Goal: Use online tool/utility: Utilize a website feature to perform a specific function

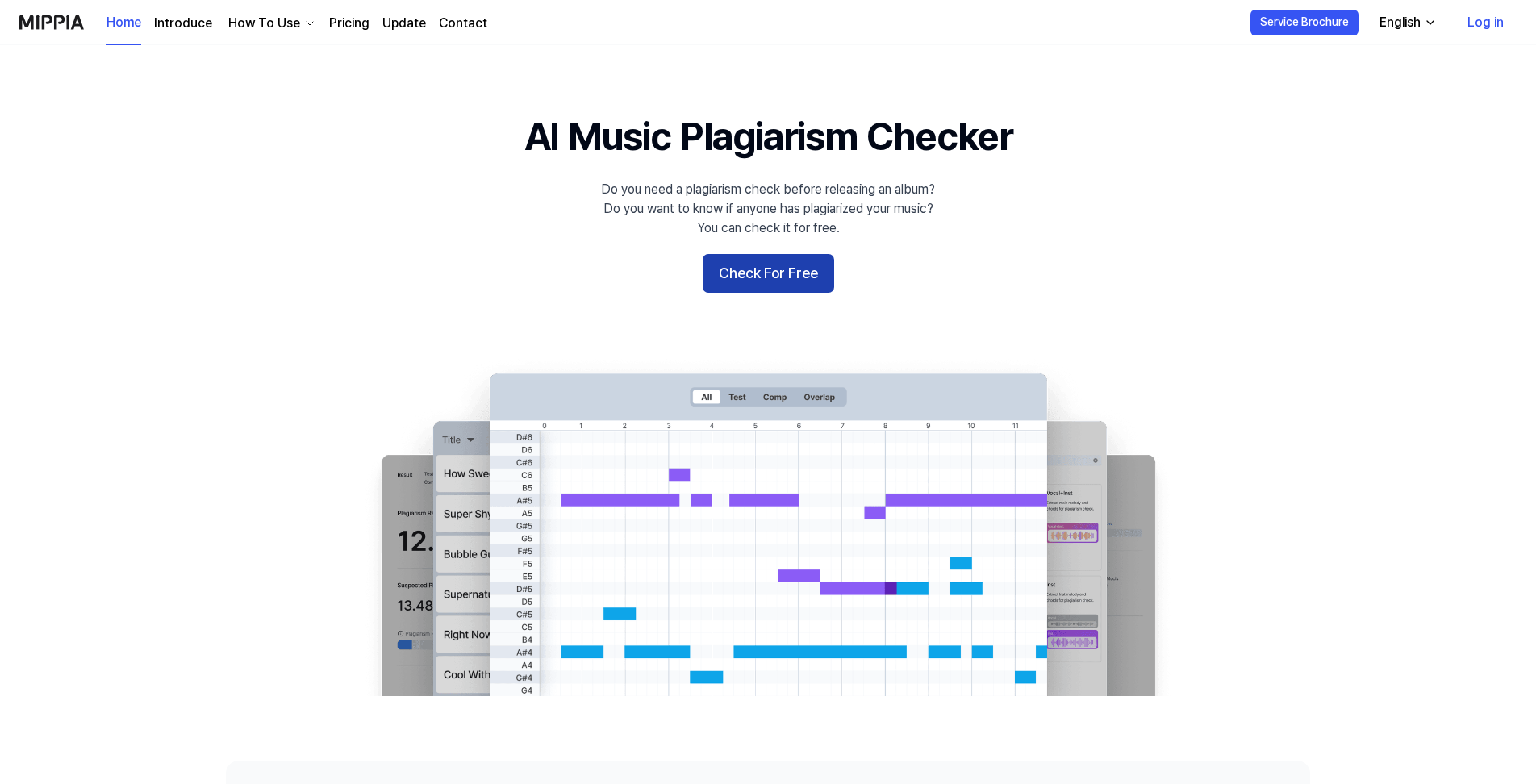
click at [808, 279] on button "Check For Free" at bounding box center [768, 273] width 132 height 39
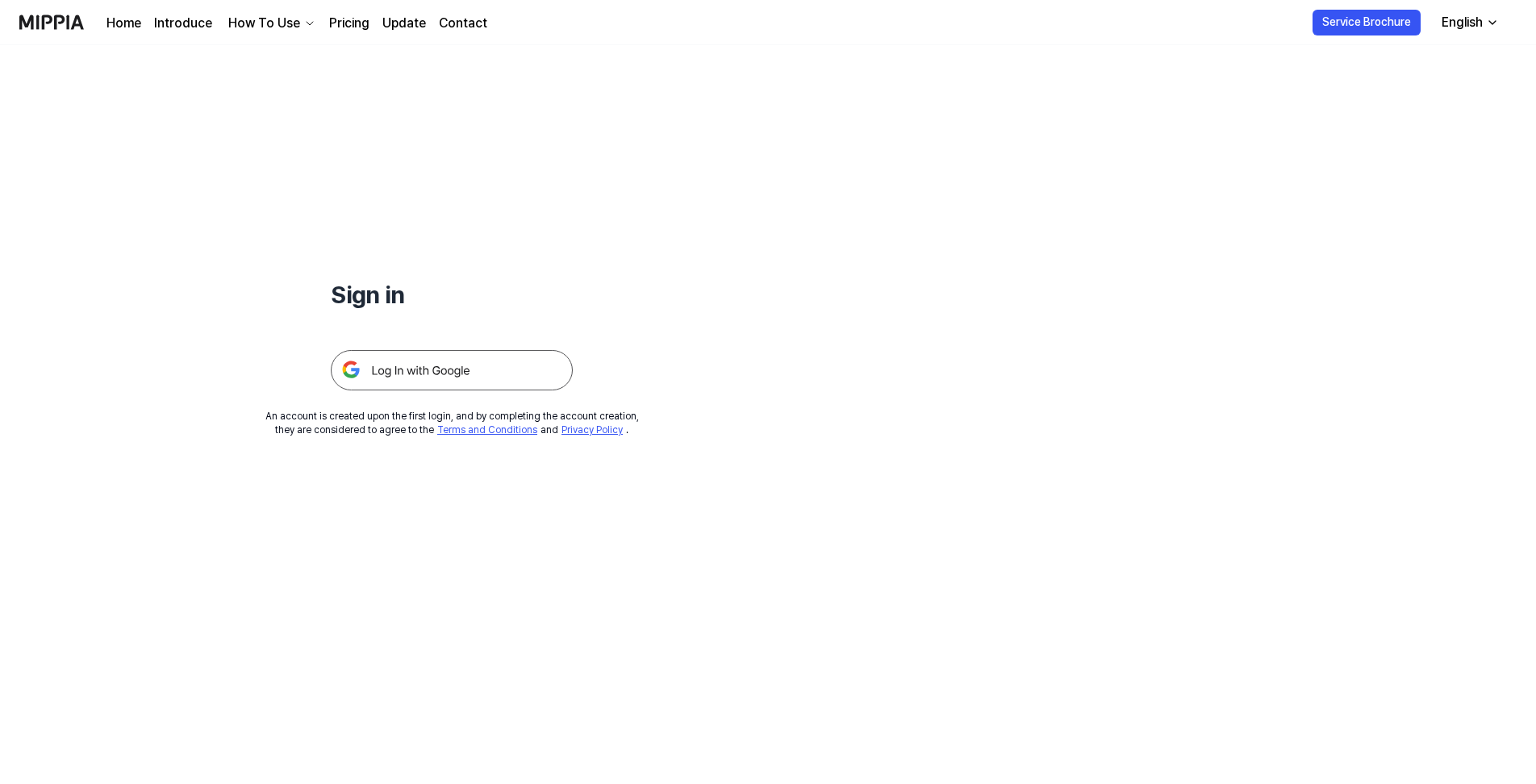
click at [555, 378] on img at bounding box center [452, 370] width 242 height 40
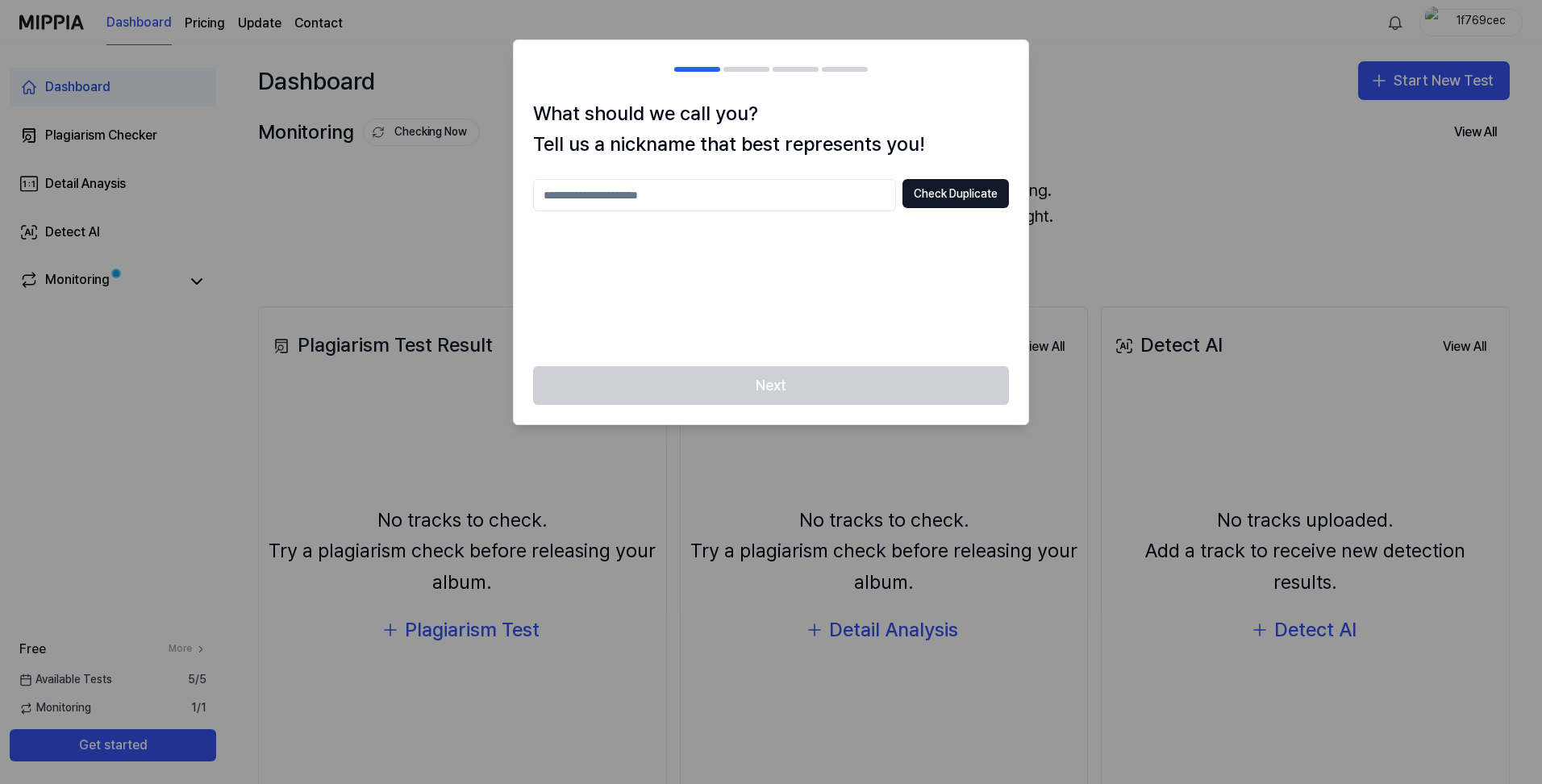
click at [847, 193] on input "text" at bounding box center [714, 195] width 363 height 33
type input "****"
click at [926, 198] on button "Check Duplicate" at bounding box center [956, 193] width 107 height 29
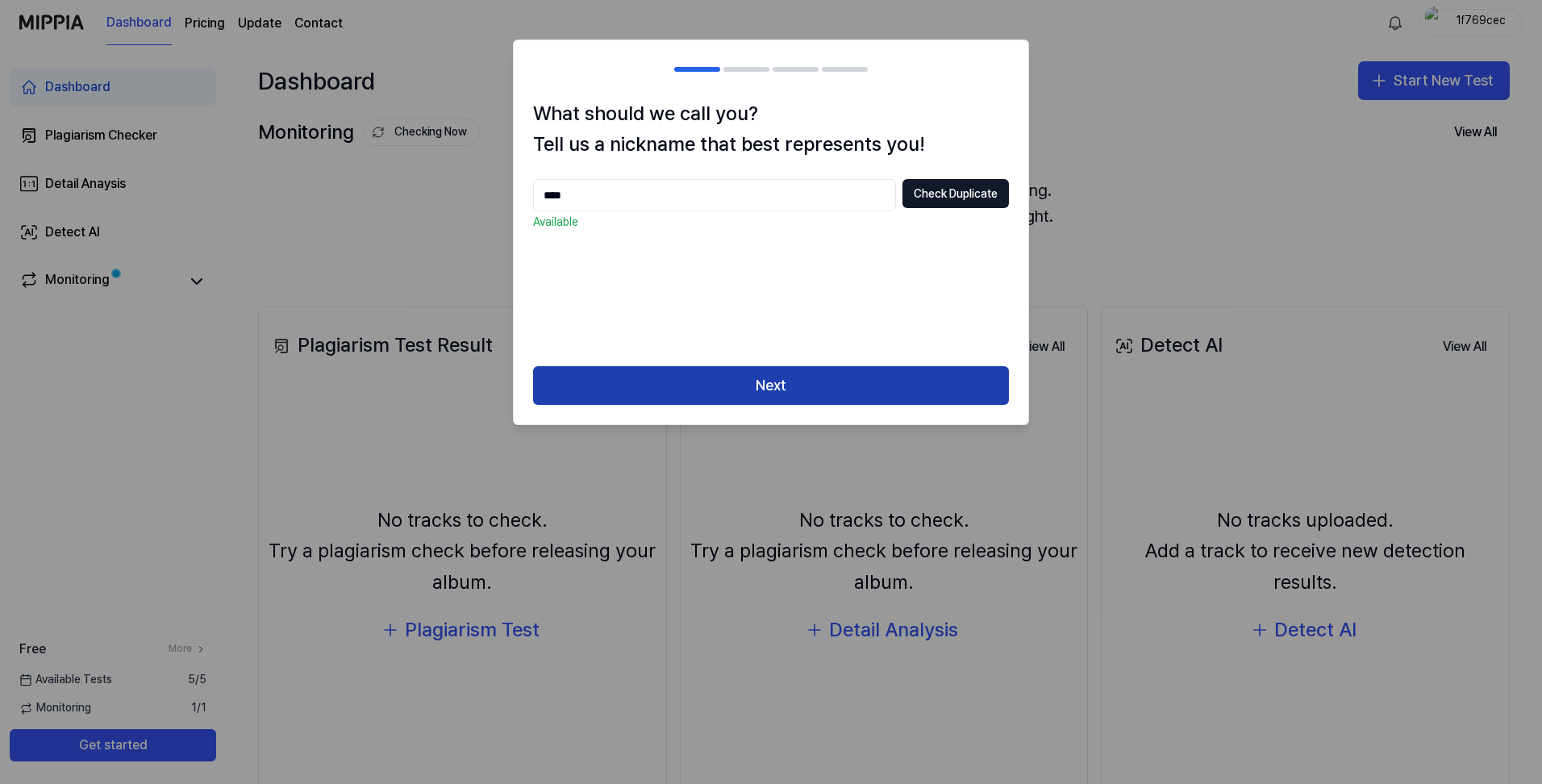
click at [816, 394] on button "Next" at bounding box center [771, 385] width 476 height 39
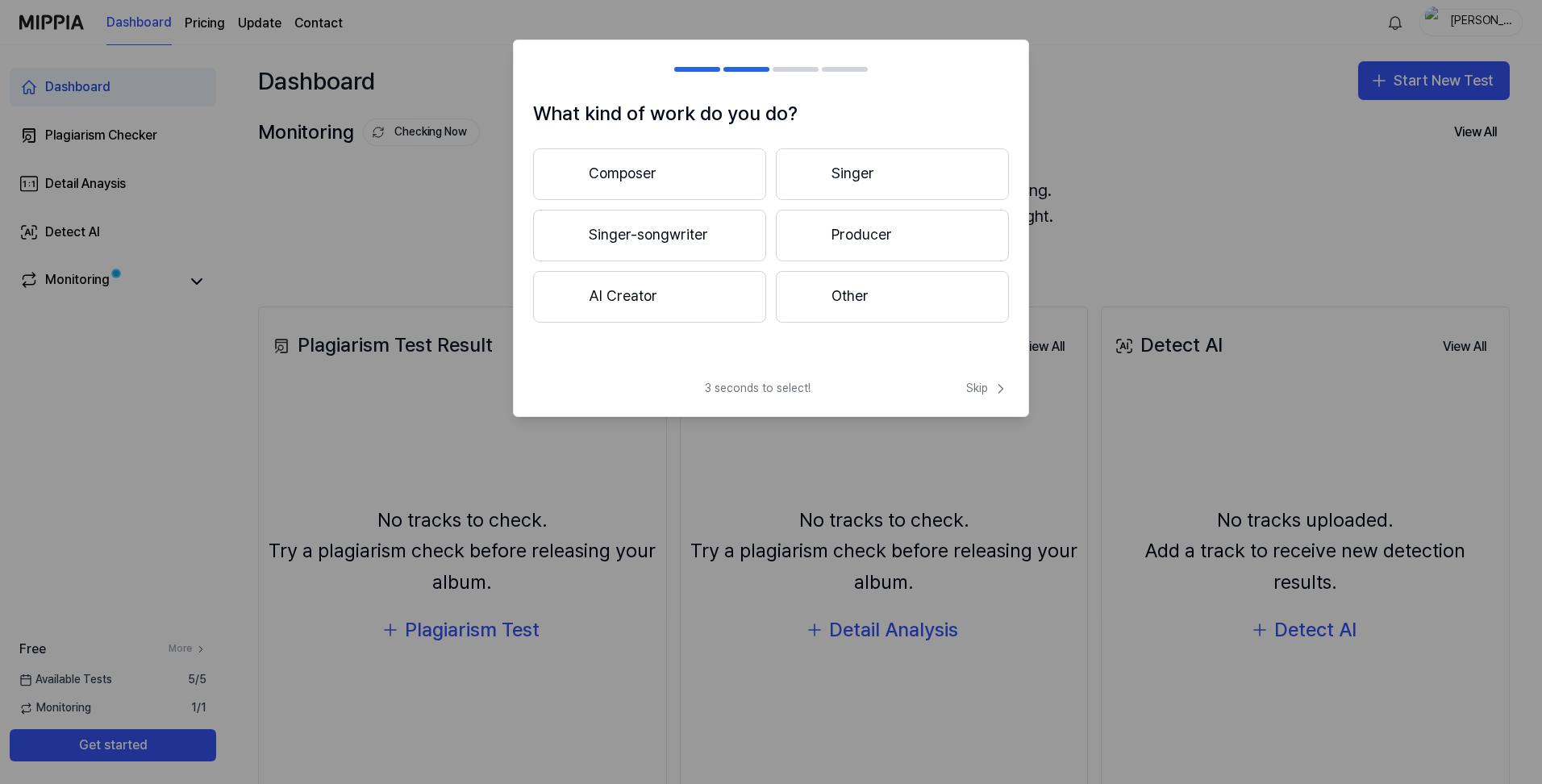
click at [806, 287] on div at bounding box center [808, 295] width 20 height 20
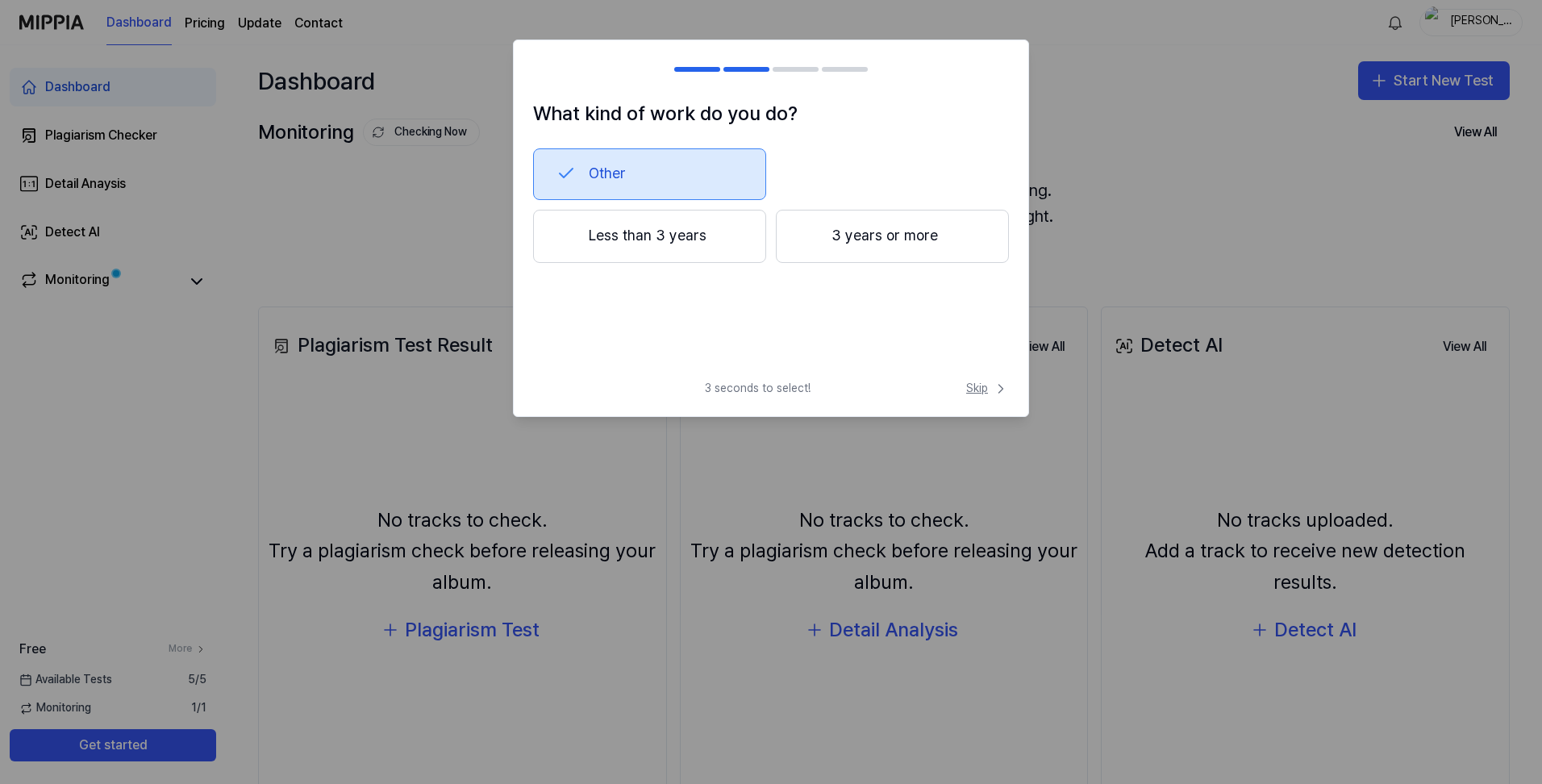
click at [973, 388] on span "Skip" at bounding box center [987, 388] width 43 height 16
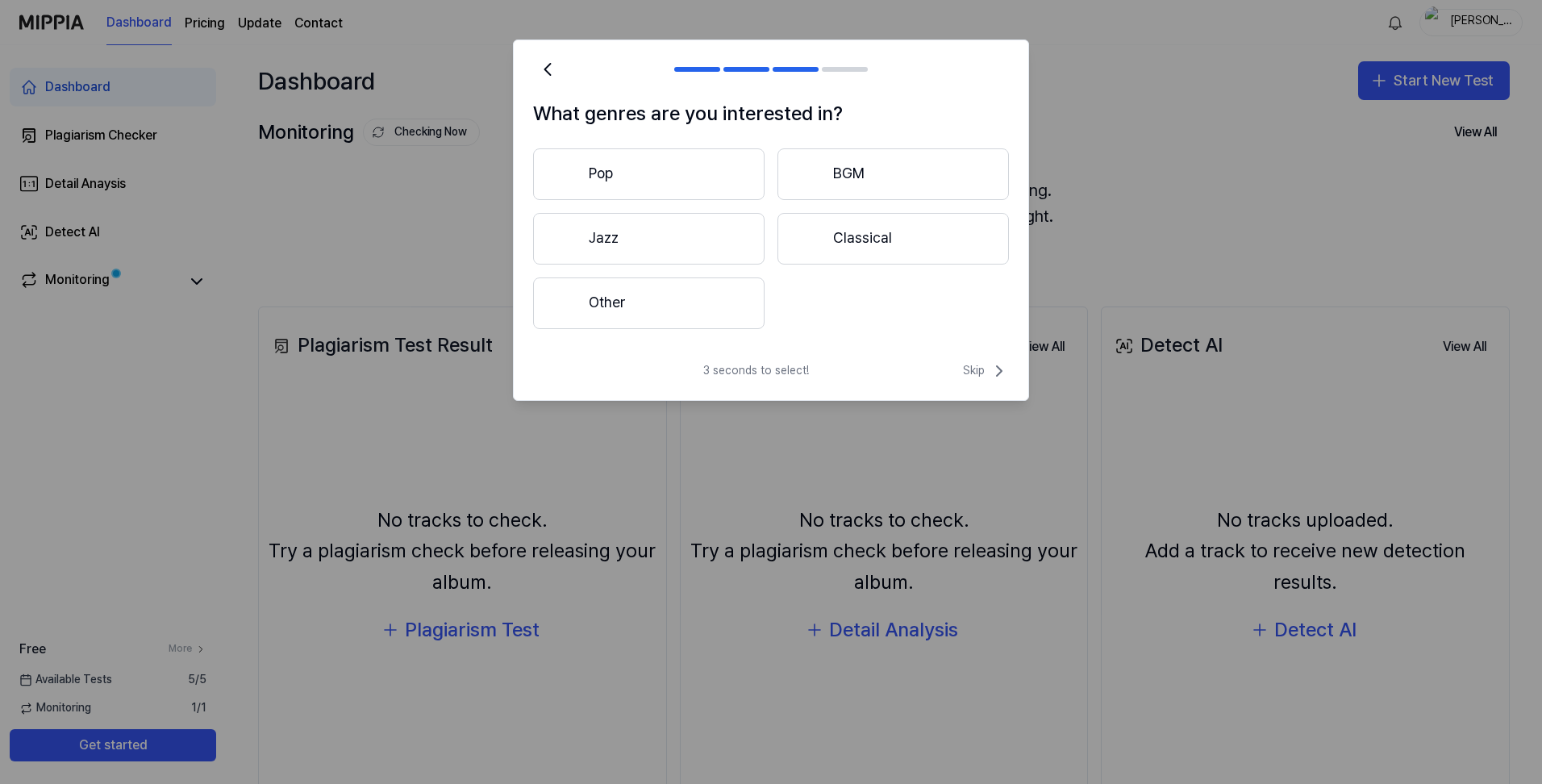
click at [956, 370] on div "3 seconds to select! Skip" at bounding box center [771, 381] width 515 height 39
click at [974, 365] on span "Skip" at bounding box center [986, 371] width 46 height 20
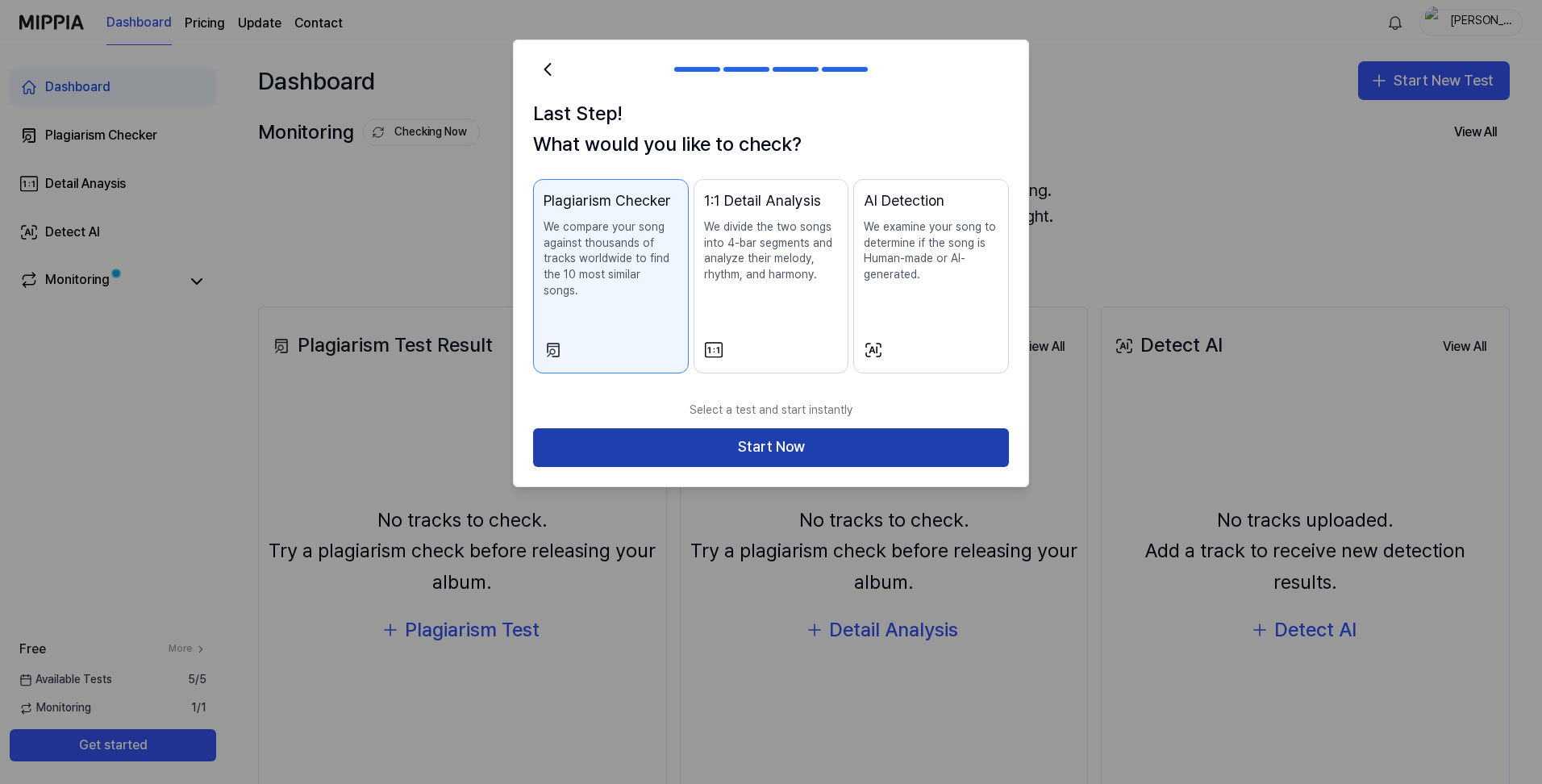
click at [854, 428] on button "Start Now" at bounding box center [771, 448] width 476 height 39
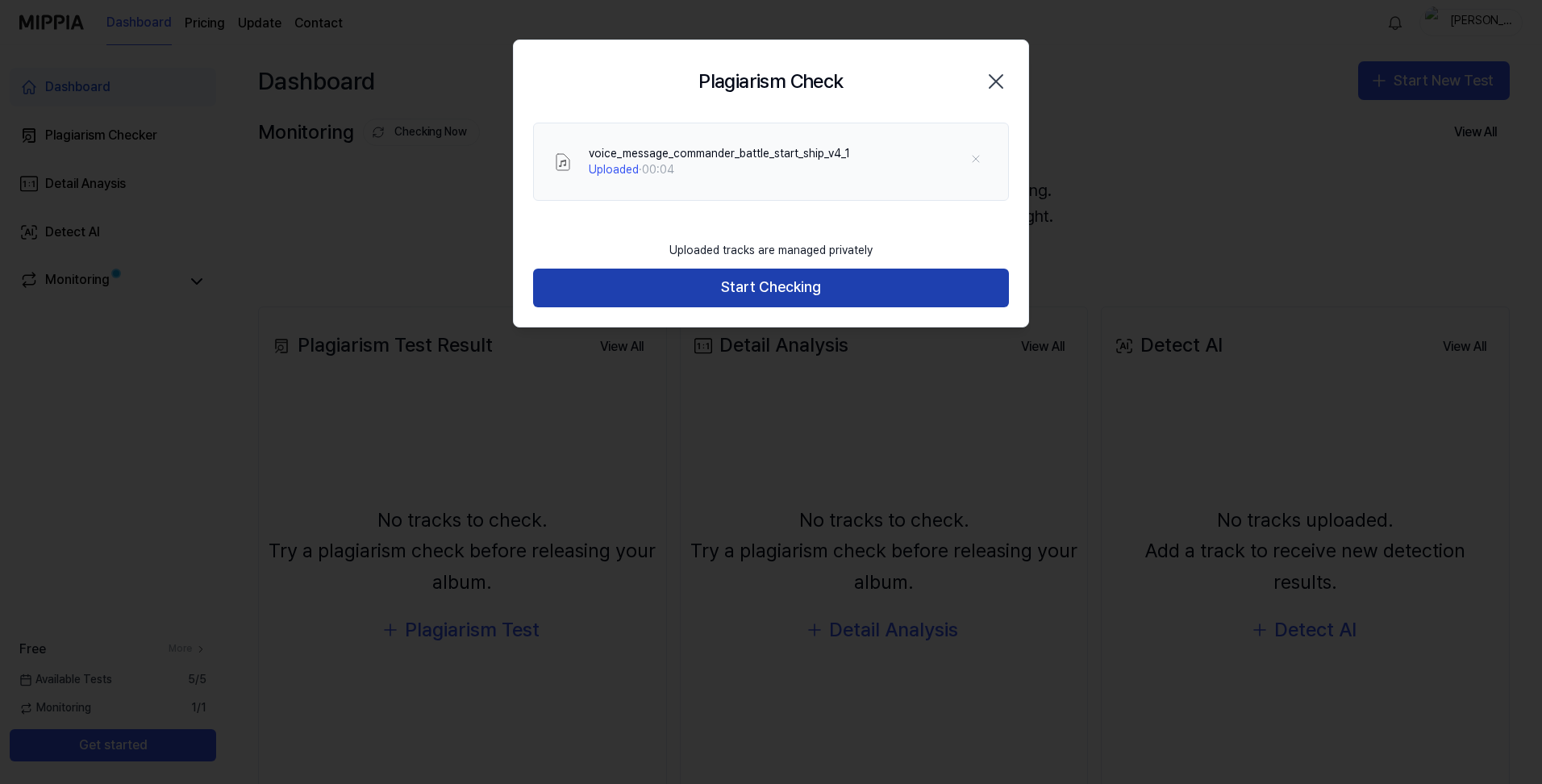
click at [872, 301] on button "Start Checking" at bounding box center [771, 288] width 476 height 39
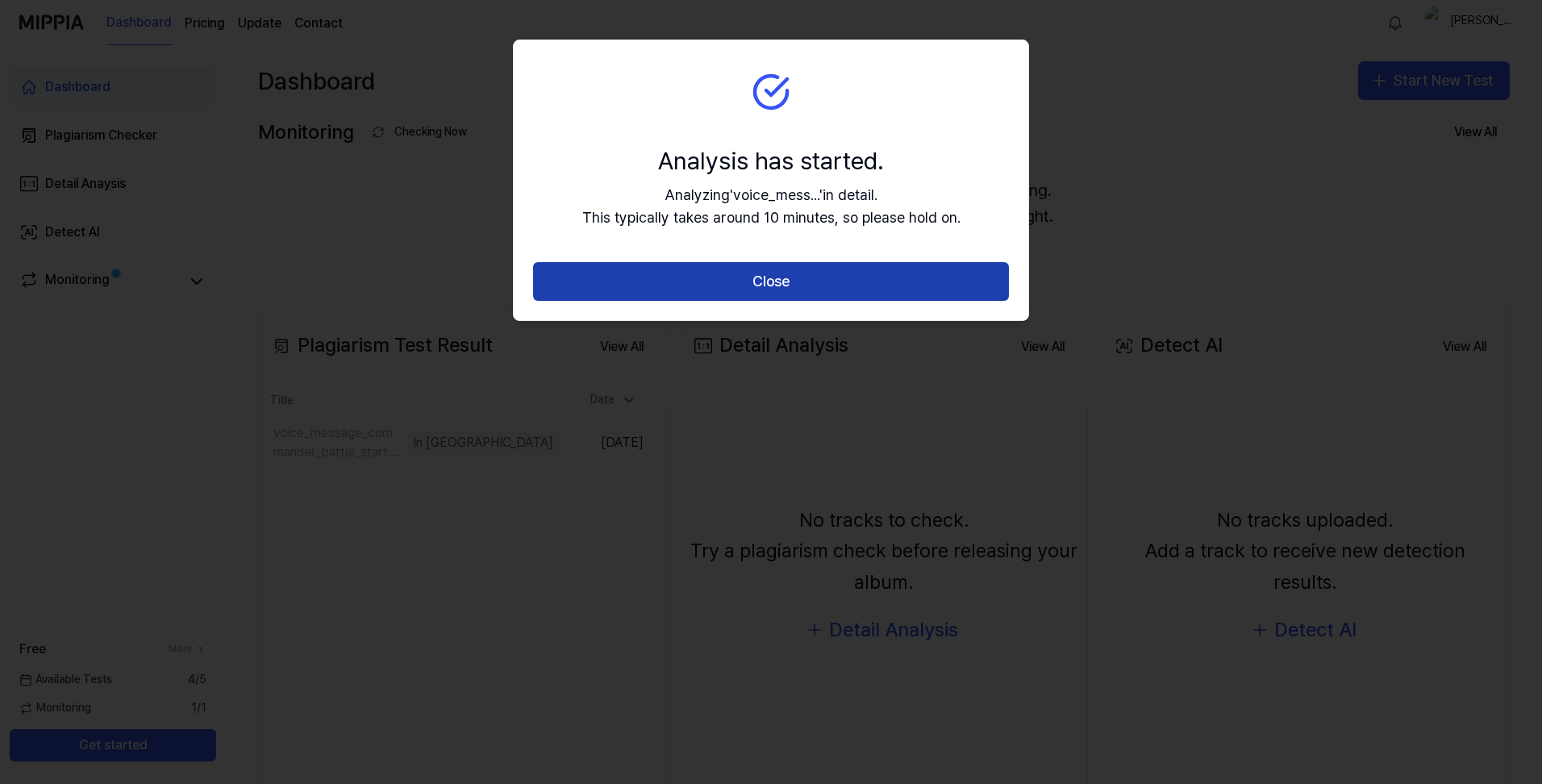
click at [829, 283] on button "Close" at bounding box center [771, 281] width 476 height 39
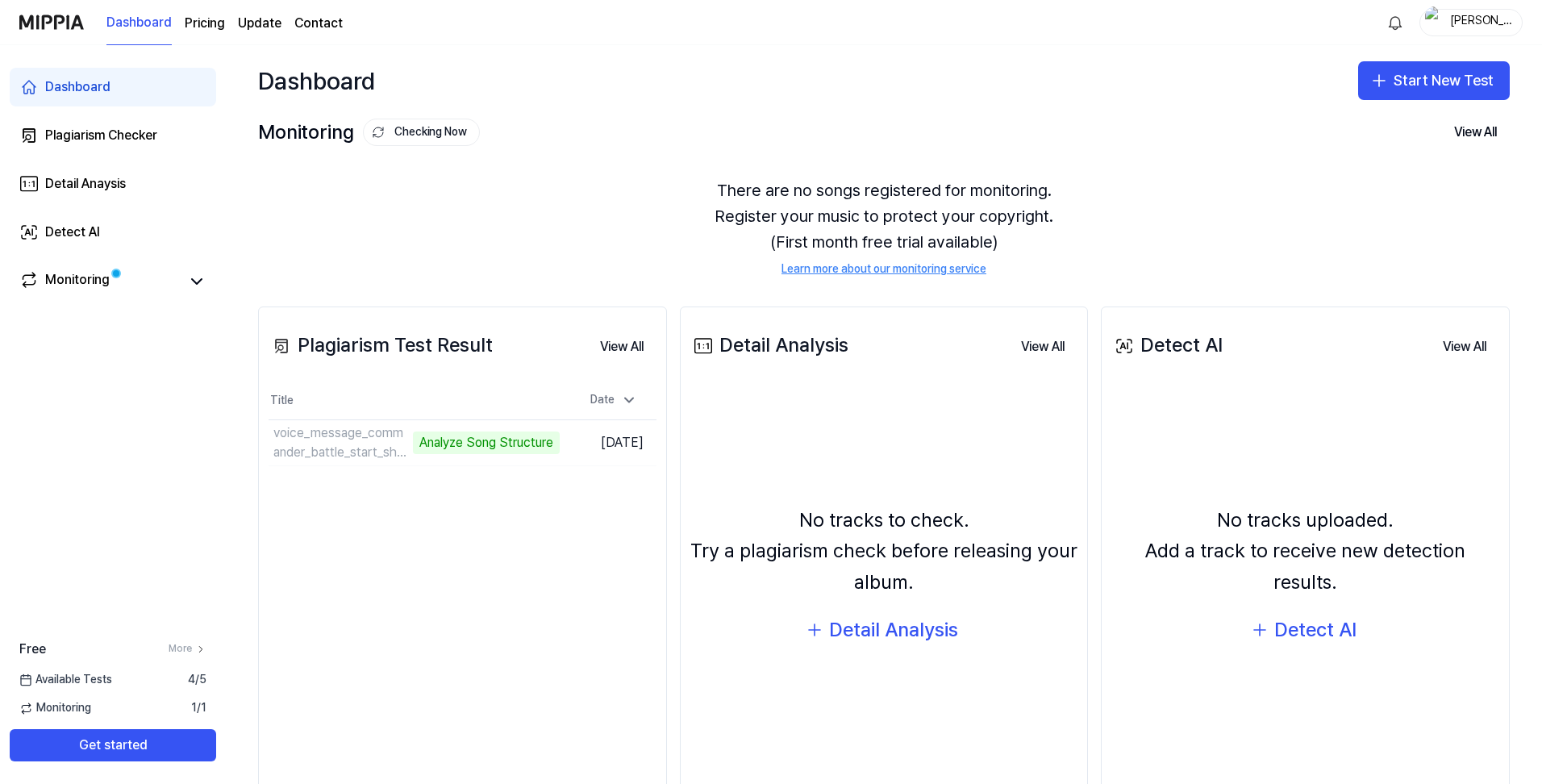
scroll to position [74, 0]
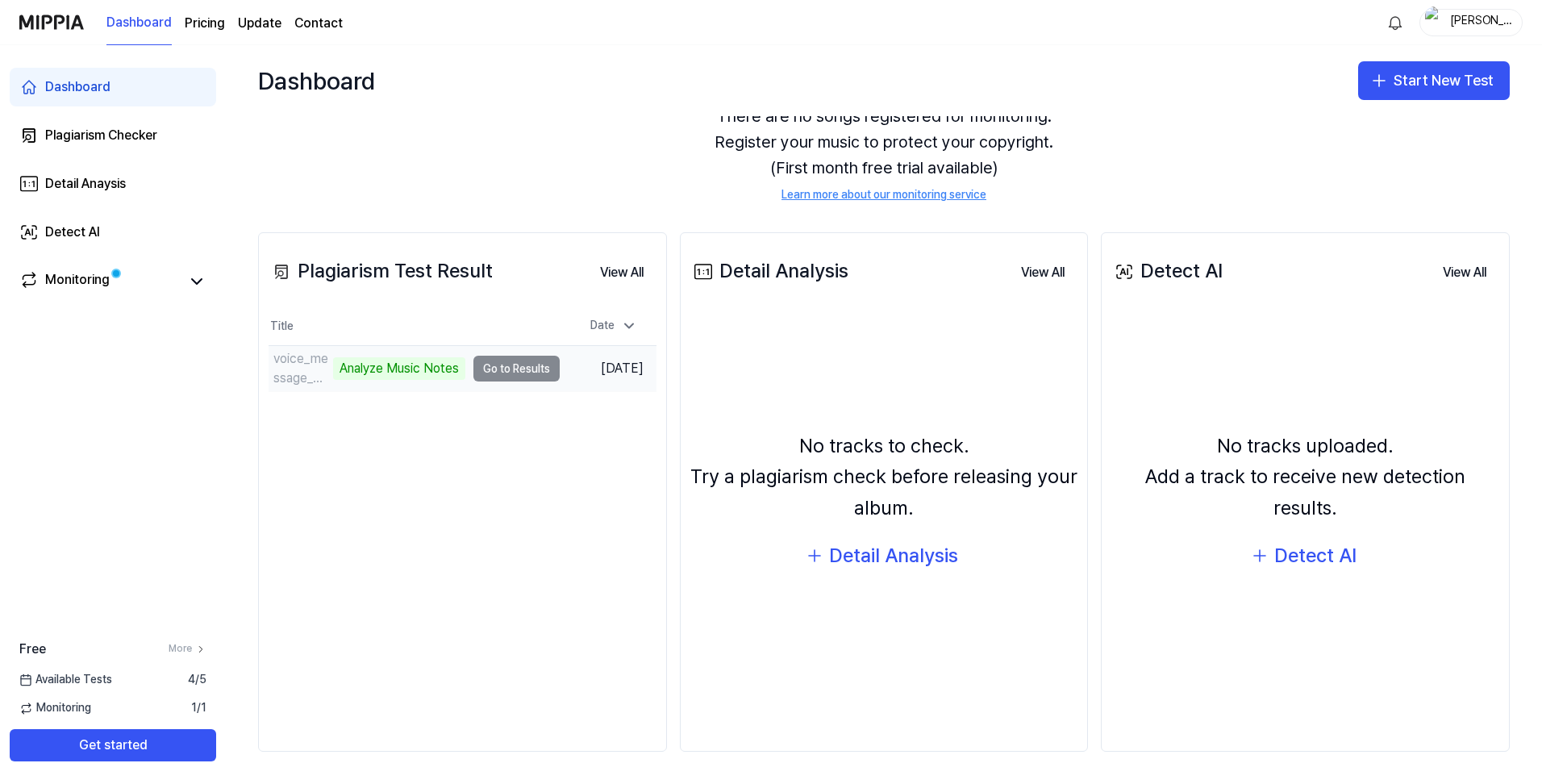
click at [508, 376] on td "voice_message_commander_battle_start_ship_v4_1 Analyze Music Notes Go to Results" at bounding box center [413, 368] width 291 height 46
click at [508, 357] on td "voice_message_commander_battle_start_ship_v4_1 Analyze Music Notes Go to Results" at bounding box center [413, 368] width 291 height 46
click at [202, 658] on div "Free More" at bounding box center [112, 649] width 226 height 20
click at [200, 644] on icon at bounding box center [201, 649] width 11 height 11
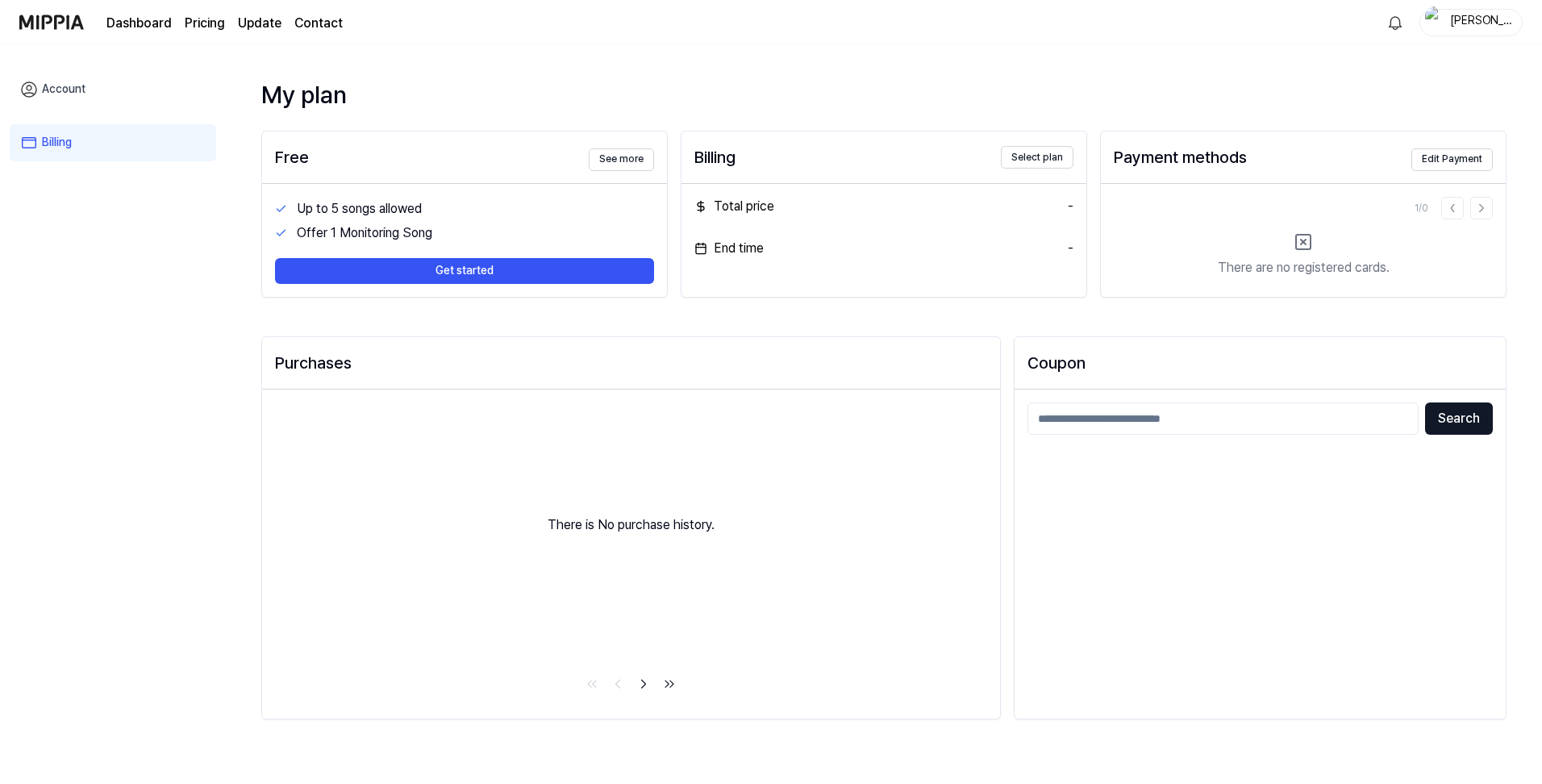
click at [123, 108] on link "Account" at bounding box center [112, 89] width 206 height 37
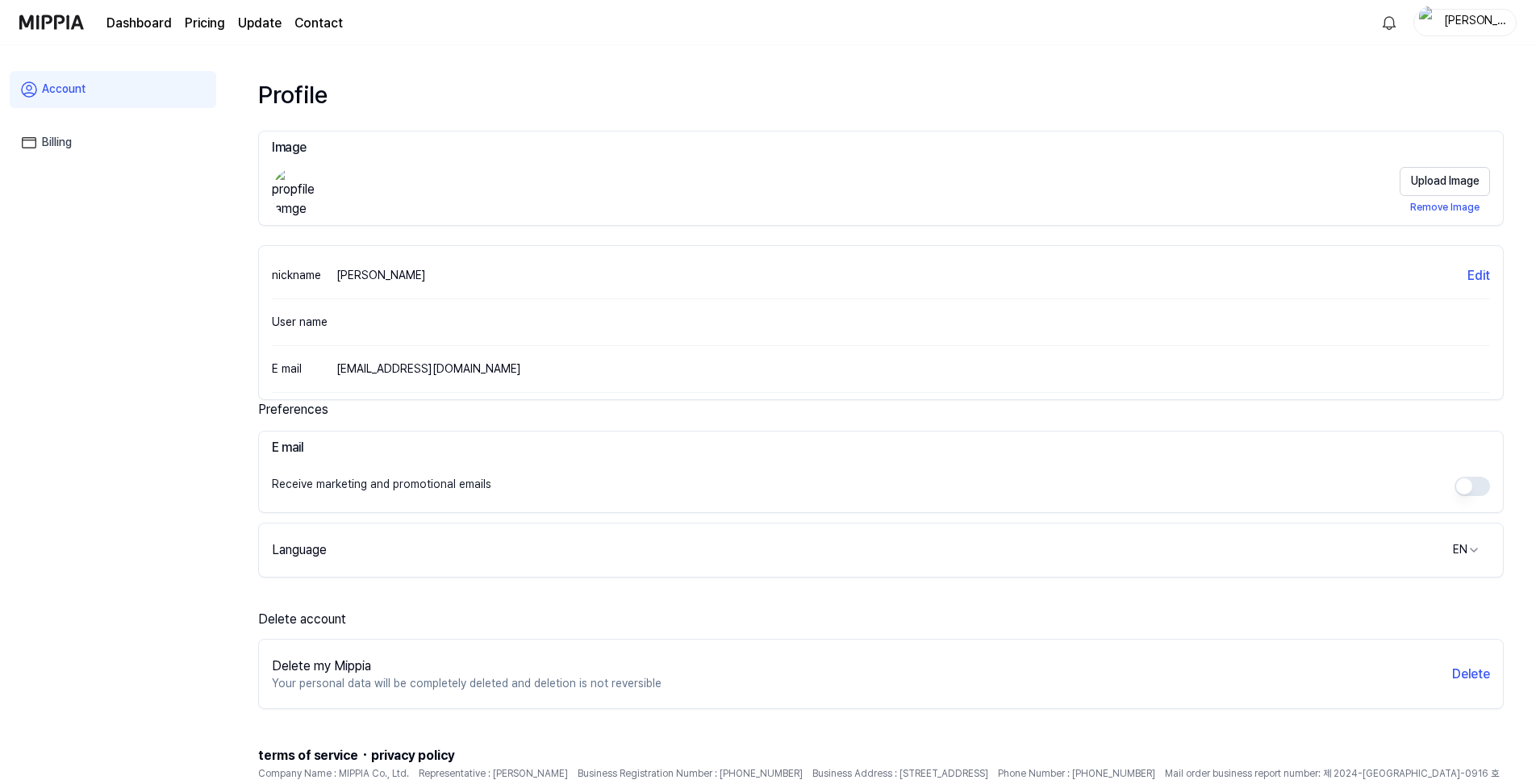
click at [45, 139] on link "Billing" at bounding box center [112, 143] width 206 height 37
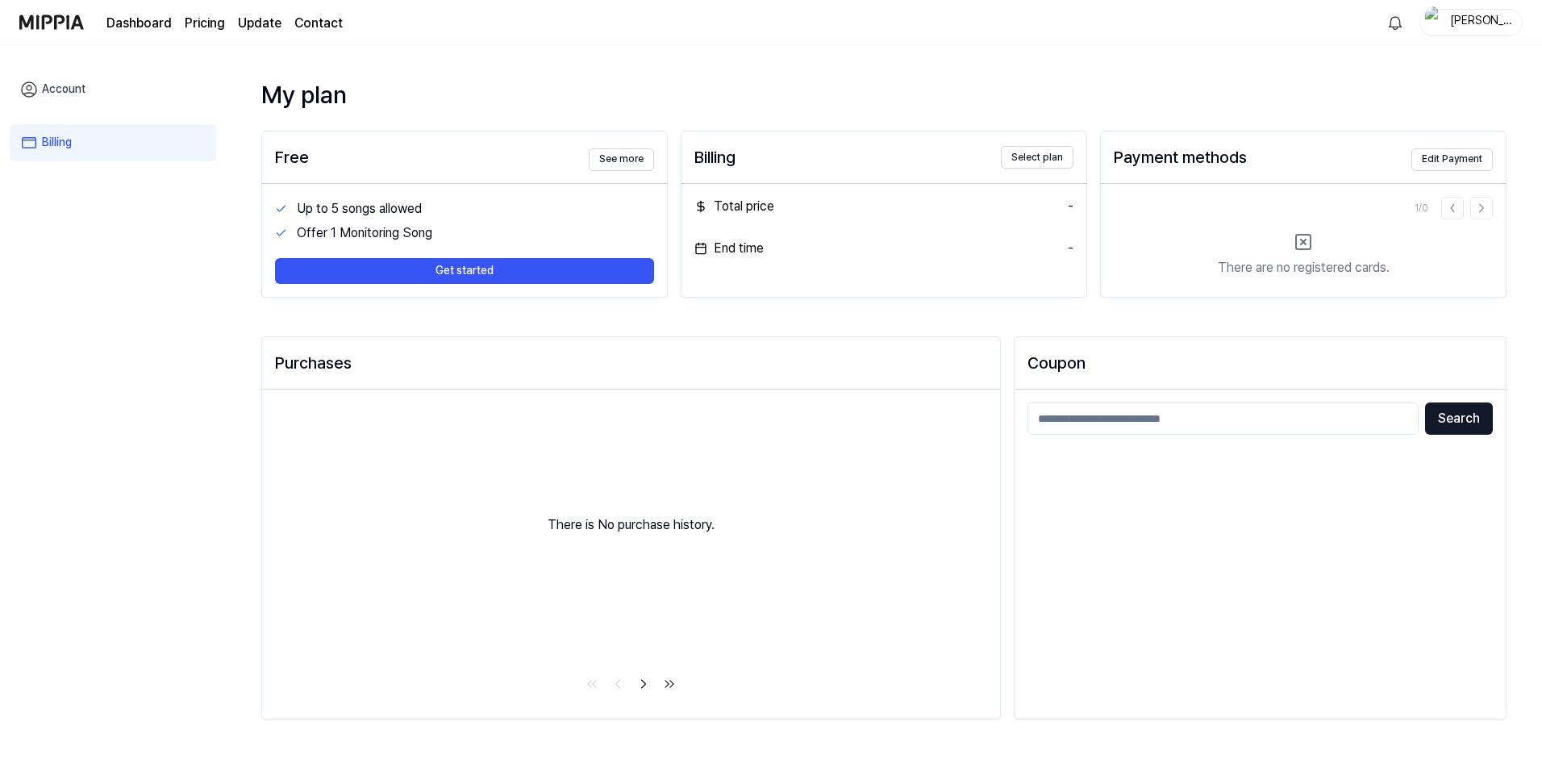
click at [146, 39] on div "Dashboard Pricing Update Contact" at bounding box center [225, 22] width 236 height 45
click at [148, 28] on link "Dashboard" at bounding box center [139, 23] width 65 height 20
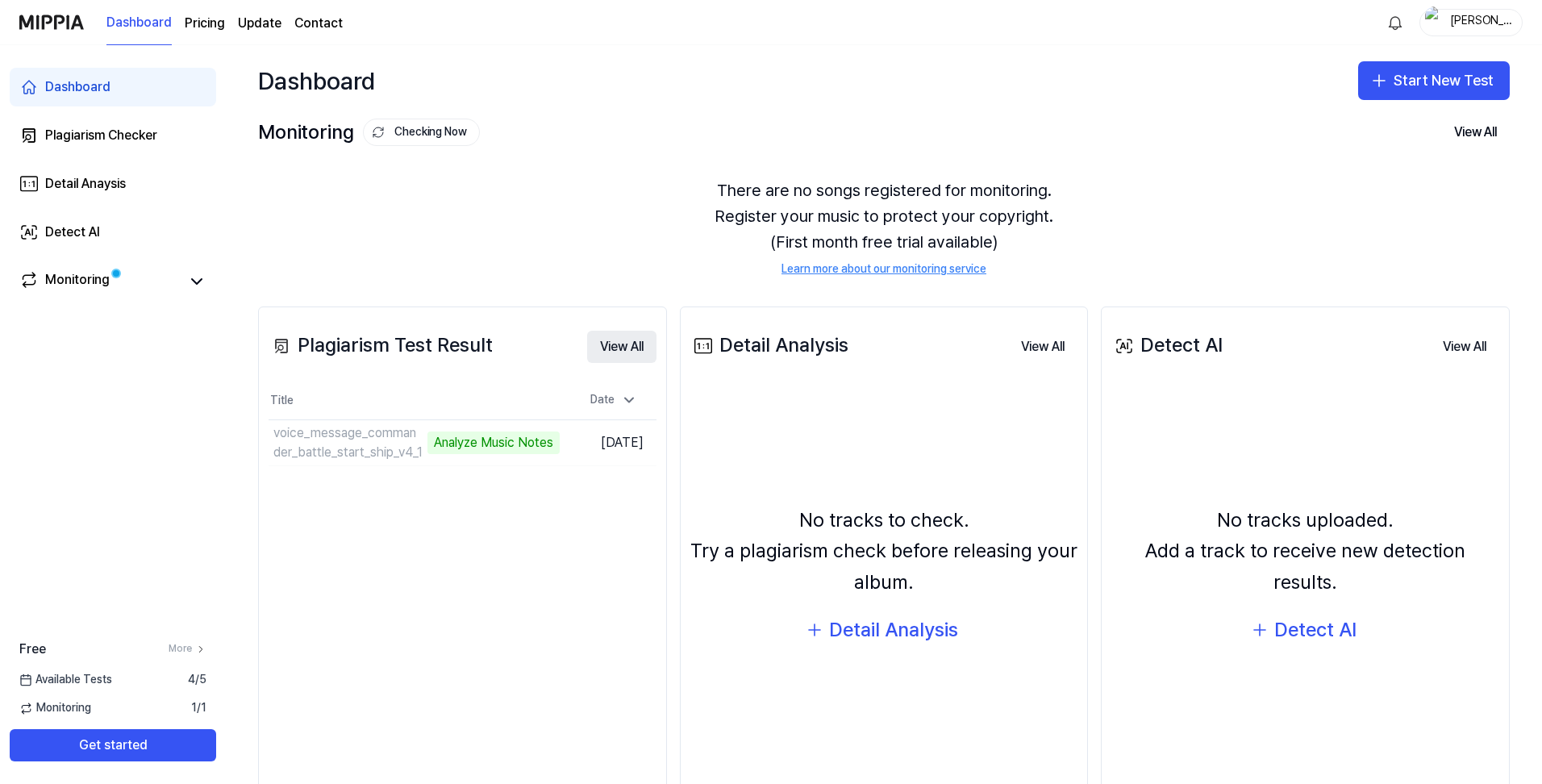
click at [602, 347] on button "View All" at bounding box center [621, 346] width 70 height 33
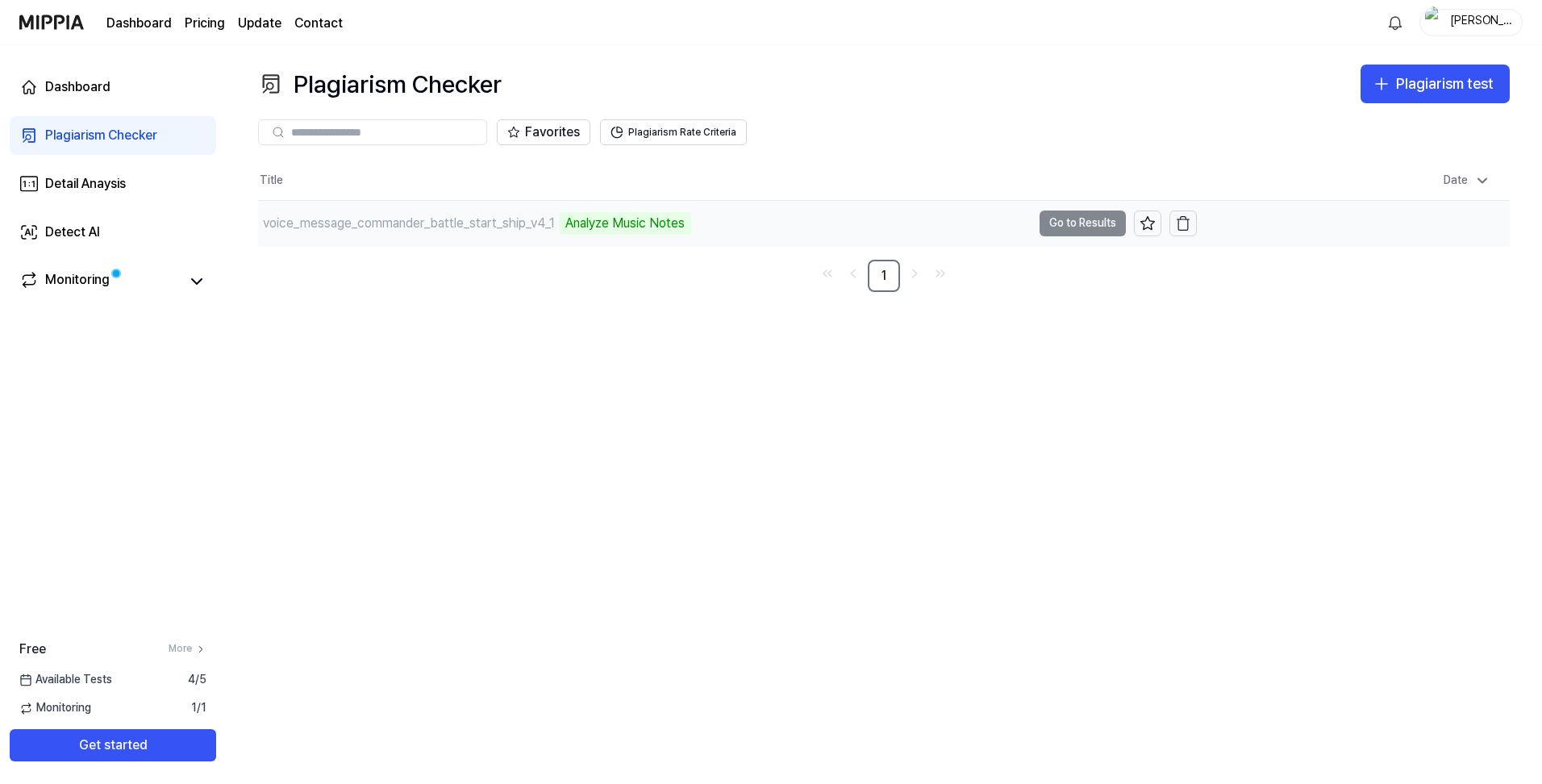
click at [1093, 209] on td "voice_message_commander_battle_start_ship_v4_1 Analyze Music Notes Go to Results" at bounding box center [727, 223] width 939 height 46
